Goal: Task Accomplishment & Management: Manage account settings

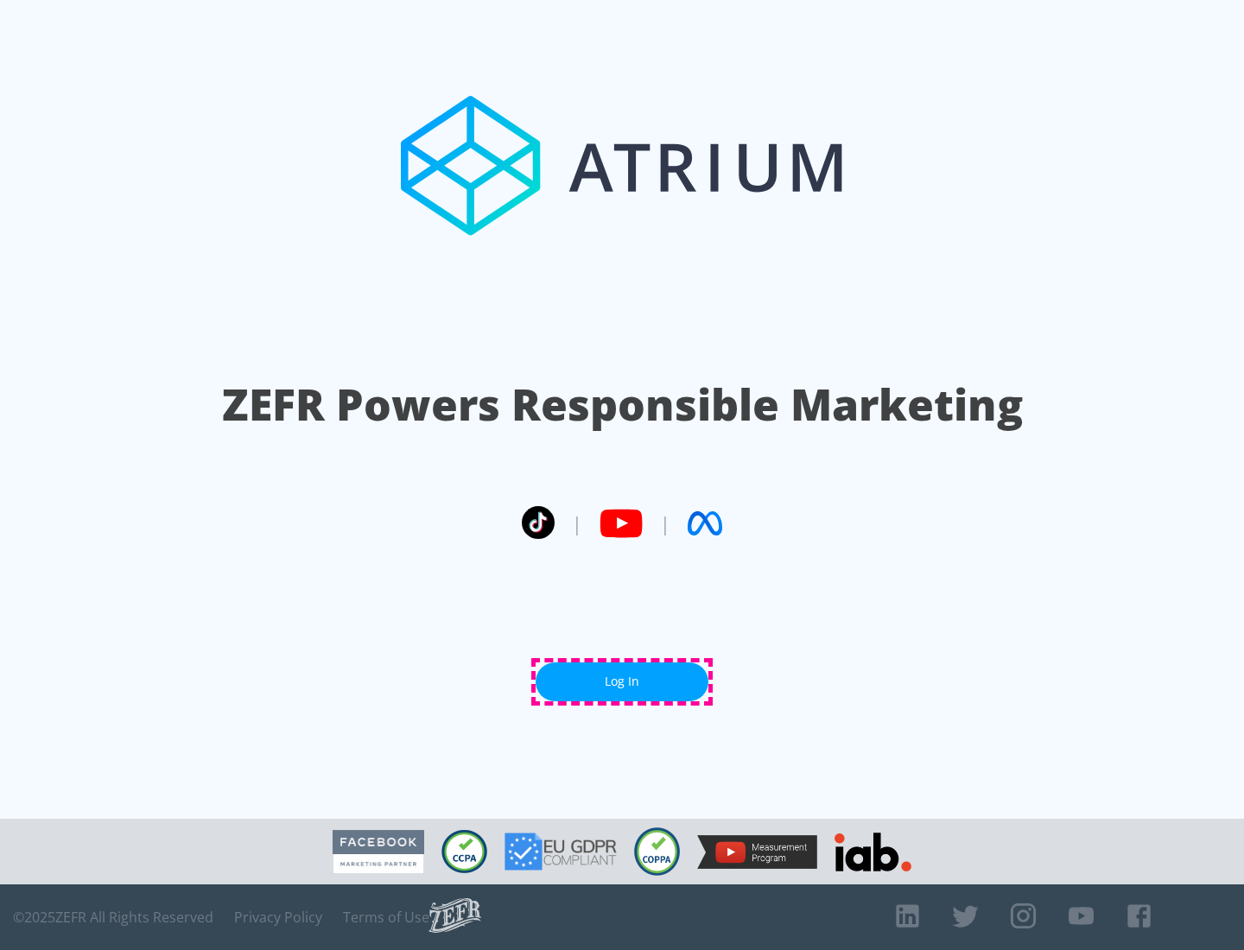
click at [622, 681] on link "Log In" at bounding box center [621, 681] width 173 height 39
